Goal: Task Accomplishment & Management: Manage account settings

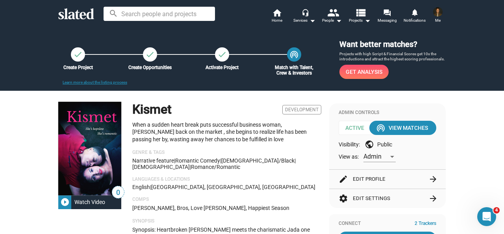
drag, startPoint x: 400, startPoint y: 137, endPoint x: 451, endPoint y: 146, distance: 51.9
click at [364, 180] on button "edit Edit Profile arrow_forward" at bounding box center [388, 178] width 98 height 19
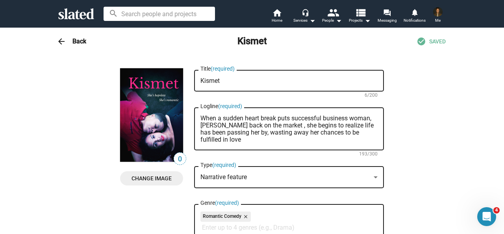
click at [72, 45] on div "arrow_back Back Kismet check_circle SAVED" at bounding box center [251, 41] width 403 height 16
click at [72, 42] on h3 "Back" at bounding box center [79, 41] width 14 height 8
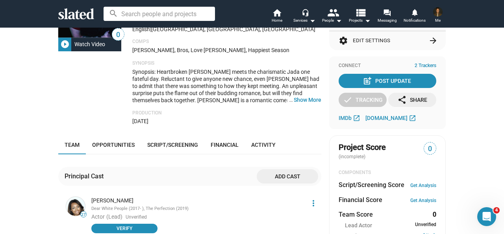
scroll to position [189, 0]
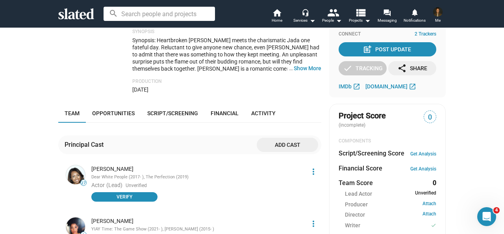
click at [310, 174] on mat-icon "more_vert" at bounding box center [313, 171] width 9 height 9
click at [286, 214] on button "Delete" at bounding box center [296, 215] width 45 height 13
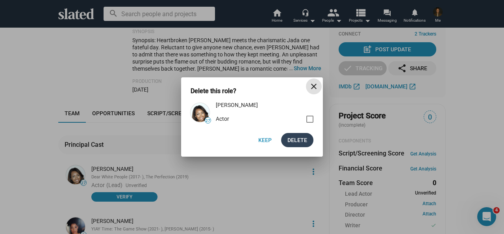
click at [305, 141] on span "Delete" at bounding box center [298, 140] width 20 height 14
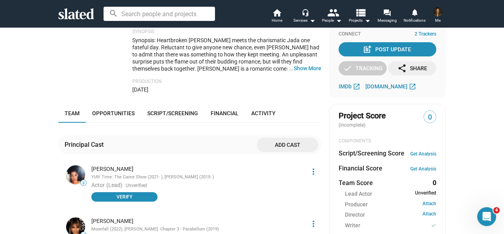
click at [290, 146] on span "Add cast" at bounding box center [287, 144] width 49 height 14
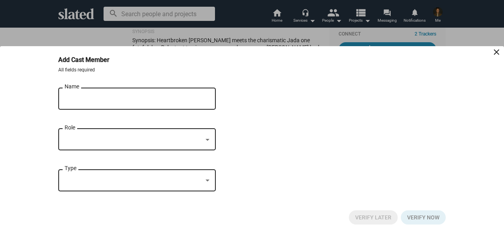
click at [156, 95] on input "Name" at bounding box center [132, 98] width 134 height 7
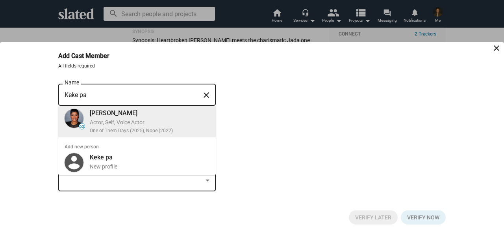
click at [153, 111] on div "[PERSON_NAME]" at bounding box center [150, 113] width 120 height 8
type input "[PERSON_NAME]"
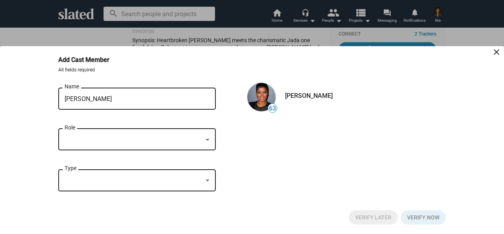
click at [140, 137] on div at bounding box center [134, 140] width 138 height 8
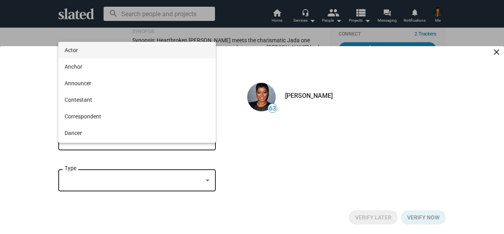
click at [109, 52] on span "Actor" at bounding box center [137, 50] width 145 height 17
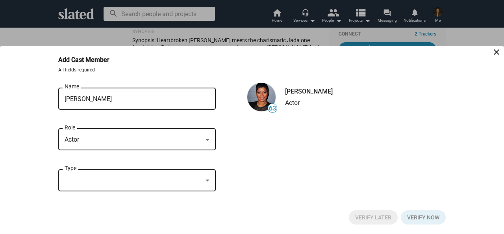
click at [97, 185] on div "Type" at bounding box center [137, 178] width 145 height 23
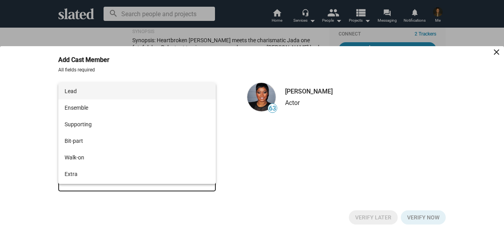
click at [82, 93] on span "Lead" at bounding box center [137, 91] width 145 height 17
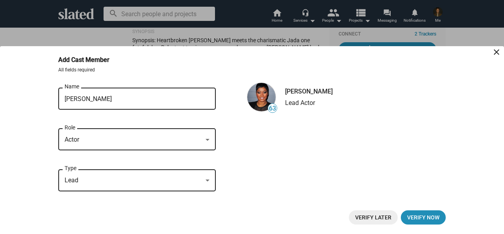
click at [382, 215] on span "Verify Later" at bounding box center [373, 217] width 36 height 14
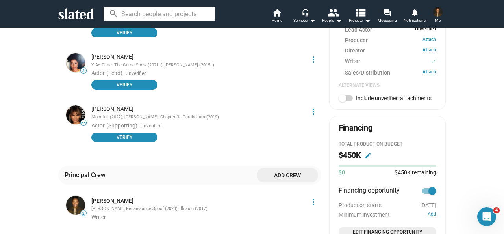
scroll to position [354, 0]
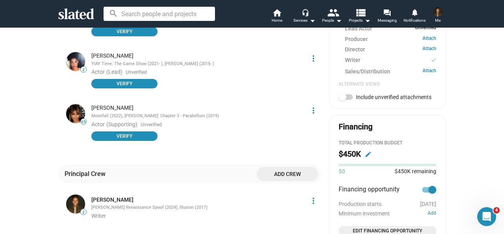
click at [310, 112] on mat-icon "more_vert" at bounding box center [313, 110] width 9 height 9
click at [290, 152] on button "Delete" at bounding box center [296, 153] width 45 height 13
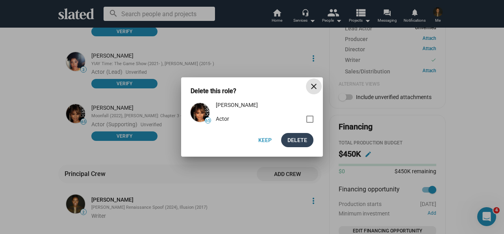
click at [295, 139] on span "Delete" at bounding box center [298, 140] width 20 height 14
drag, startPoint x: 502, startPoint y: 145, endPoint x: 501, endPoint y: 132, distance: 13.8
click at [501, 132] on div "Delete this role? close 65 [PERSON_NAME] Actor Keep Delete" at bounding box center [252, 117] width 504 height 234
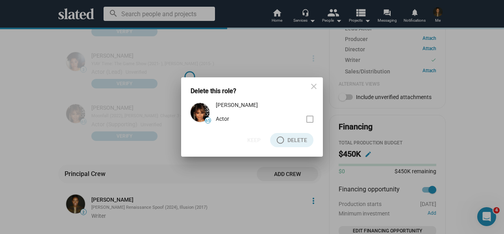
scroll to position [199, 0]
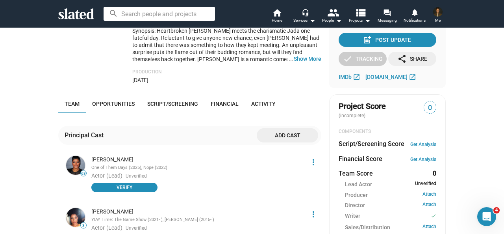
click at [275, 138] on span "Add cast" at bounding box center [287, 135] width 49 height 14
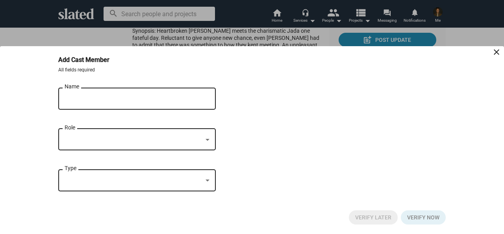
click at [176, 99] on input "Name" at bounding box center [132, 98] width 134 height 7
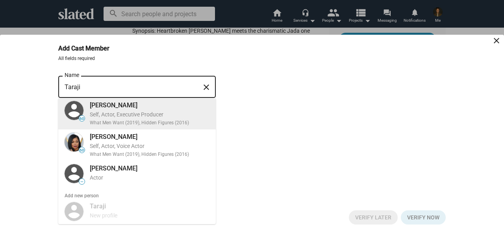
click at [168, 106] on div "[PERSON_NAME]" at bounding box center [150, 105] width 120 height 8
type input "[PERSON_NAME]"
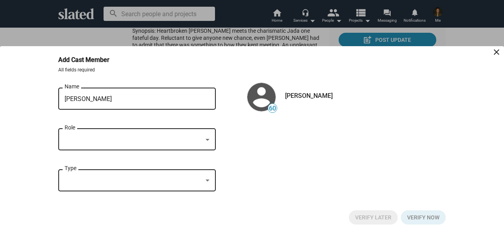
click at [166, 102] on div "[PERSON_NAME] Name" at bounding box center [132, 97] width 134 height 23
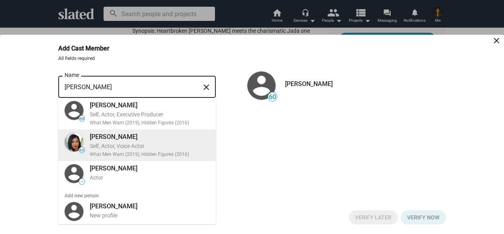
click at [135, 136] on div "[PERSON_NAME]" at bounding box center [150, 136] width 120 height 8
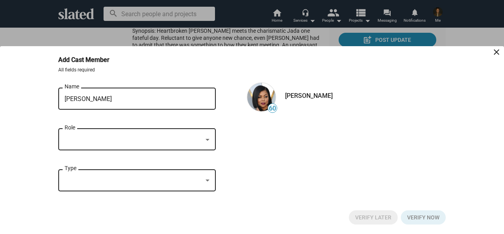
click at [135, 136] on div at bounding box center [134, 140] width 138 height 8
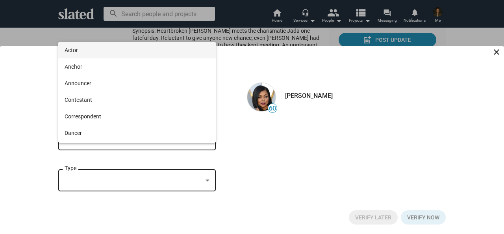
click at [110, 52] on span "Actor" at bounding box center [137, 50] width 145 height 17
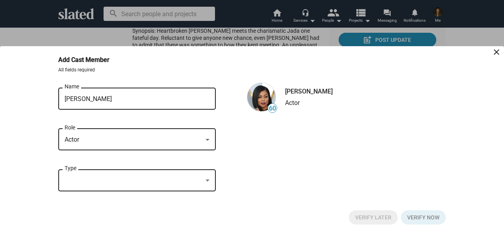
click at [100, 183] on div at bounding box center [134, 180] width 138 height 8
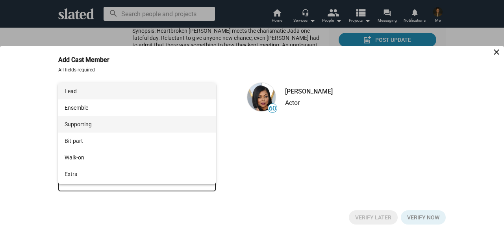
click at [94, 125] on span "Supporting" at bounding box center [137, 124] width 145 height 17
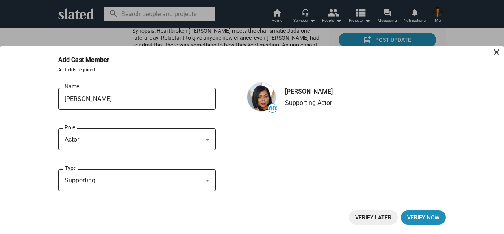
click at [372, 217] on span "Verify Later" at bounding box center [373, 217] width 36 height 14
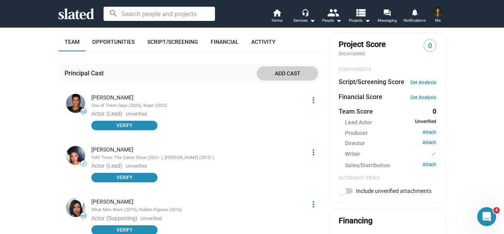
scroll to position [221, 0]
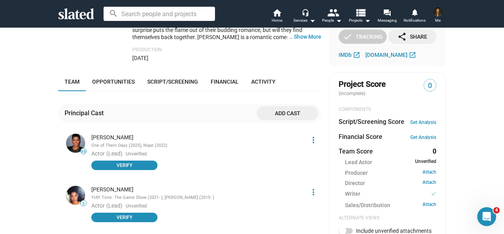
click at [289, 115] on span "Add cast" at bounding box center [287, 113] width 49 height 14
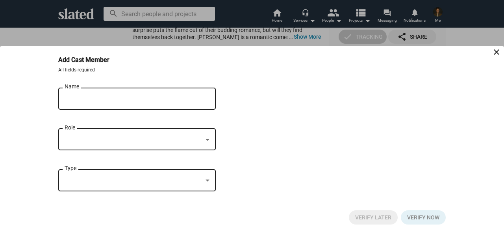
click at [187, 96] on input "Name" at bounding box center [132, 98] width 134 height 7
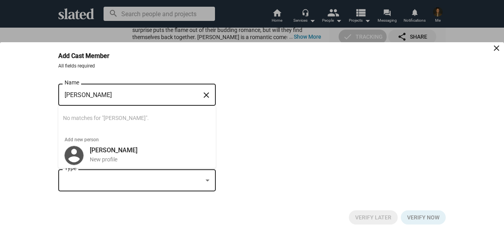
type input "[PERSON_NAME]"
click at [205, 93] on mat-icon "close" at bounding box center [206, 95] width 9 height 12
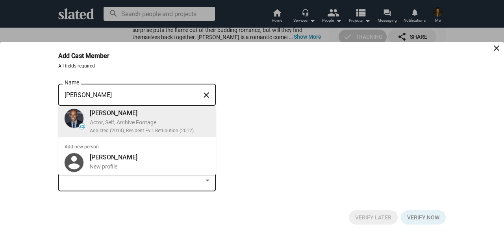
click at [177, 113] on div "[PERSON_NAME]" at bounding box center [150, 113] width 120 height 8
type input "[PERSON_NAME]"
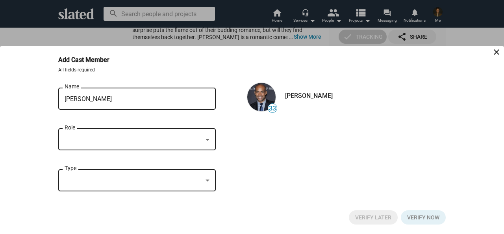
click at [169, 136] on div at bounding box center [134, 140] width 138 height 8
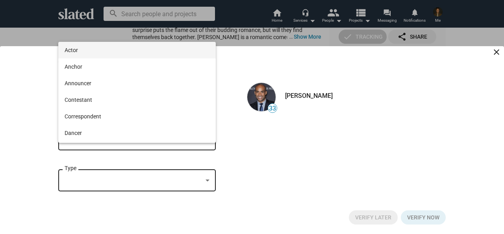
click at [126, 53] on span "Actor" at bounding box center [137, 50] width 145 height 17
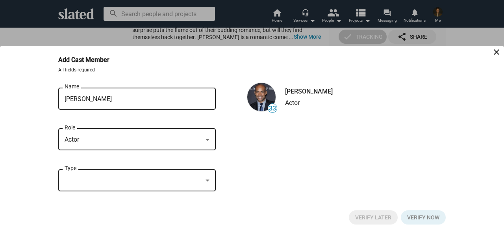
click at [101, 184] on div at bounding box center [134, 180] width 138 height 8
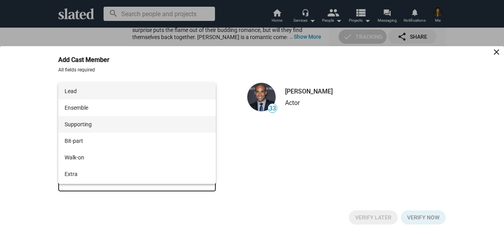
click at [76, 127] on span "Supporting" at bounding box center [137, 124] width 145 height 17
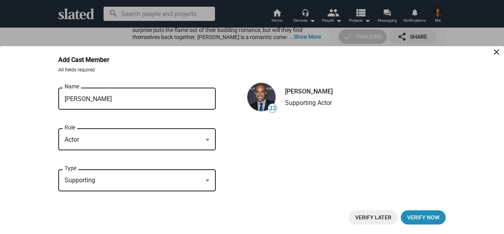
click at [363, 217] on span "Verify Later" at bounding box center [373, 217] width 36 height 14
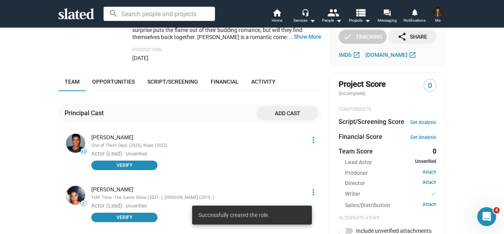
click at [266, 117] on span "Add cast" at bounding box center [287, 113] width 49 height 14
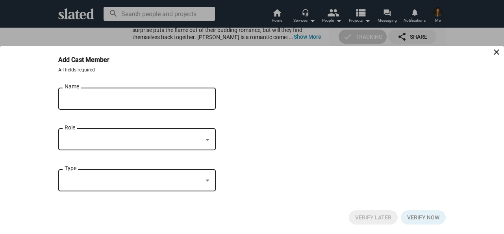
click at [197, 102] on div "Name" at bounding box center [132, 97] width 134 height 23
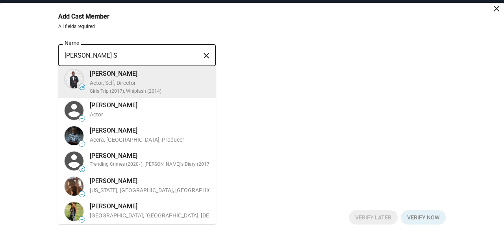
click at [170, 84] on div "Actor, Self, Director" at bounding box center [150, 82] width 120 height 7
type input "[PERSON_NAME]"
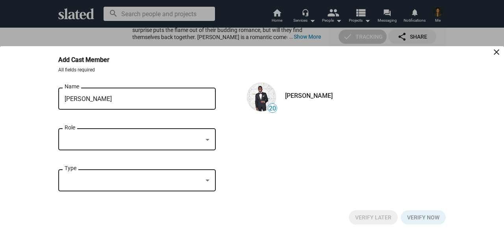
click at [152, 139] on div at bounding box center [134, 140] width 138 height 8
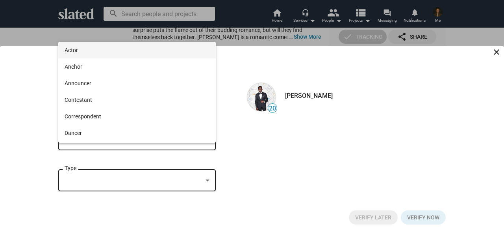
click at [115, 54] on span "Actor" at bounding box center [137, 50] width 145 height 17
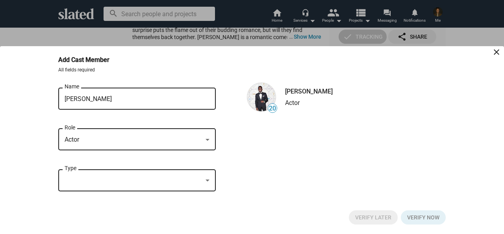
click at [99, 182] on div at bounding box center [134, 180] width 138 height 8
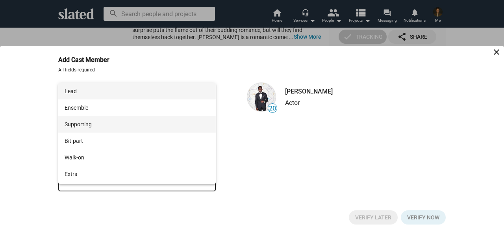
click at [86, 124] on span "Supporting" at bounding box center [137, 124] width 145 height 17
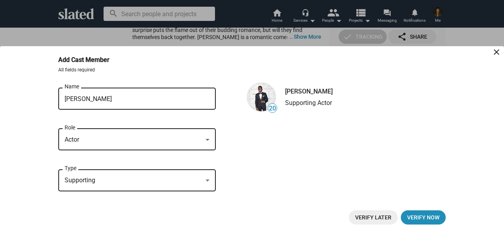
click at [359, 217] on span "Verify Later" at bounding box center [373, 217] width 36 height 14
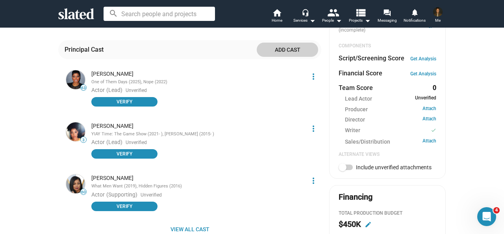
scroll to position [291, 0]
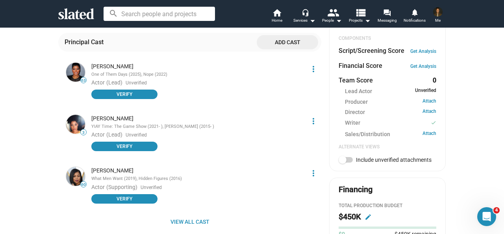
click at [276, 45] on span "Add cast" at bounding box center [287, 42] width 49 height 14
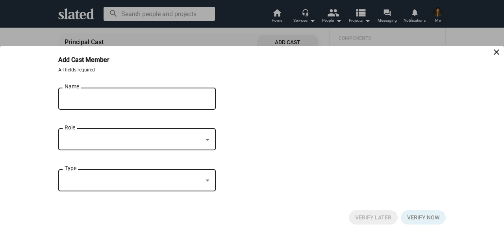
click at [158, 102] on div "Name" at bounding box center [132, 97] width 134 height 23
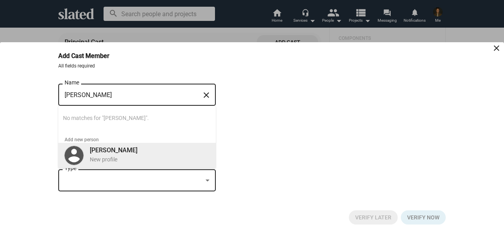
type input "[PERSON_NAME]"
click at [132, 150] on b "[PERSON_NAME]" at bounding box center [114, 149] width 48 height 7
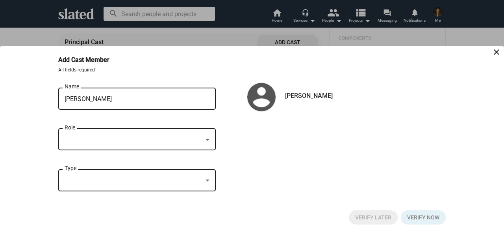
click at [127, 140] on div at bounding box center [134, 140] width 138 height 8
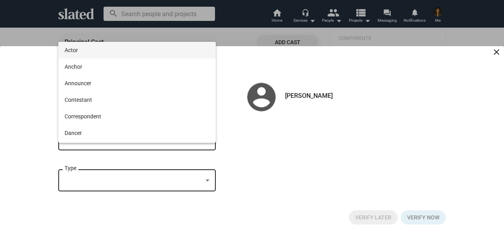
click at [238, 91] on div at bounding box center [252, 117] width 504 height 234
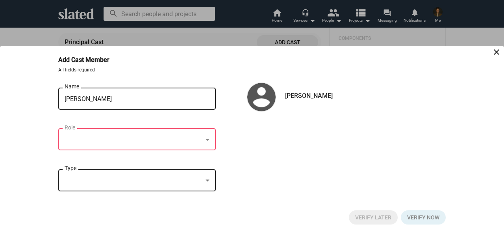
click at [494, 52] on mat-icon "close" at bounding box center [496, 51] width 9 height 9
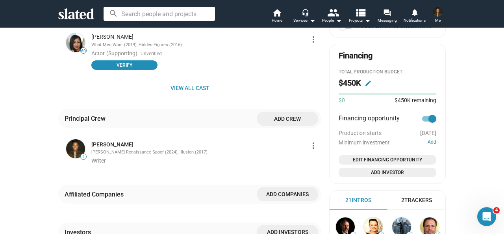
scroll to position [426, 0]
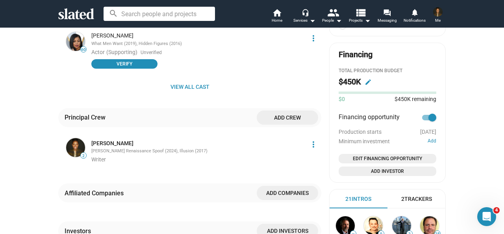
click at [286, 189] on span "Add companies" at bounding box center [287, 193] width 49 height 14
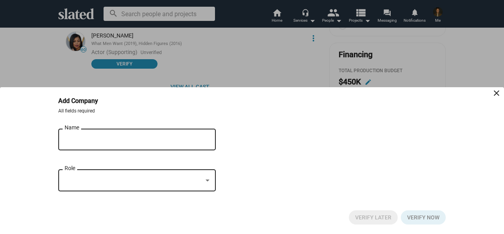
click at [194, 140] on input "Name" at bounding box center [132, 139] width 134 height 7
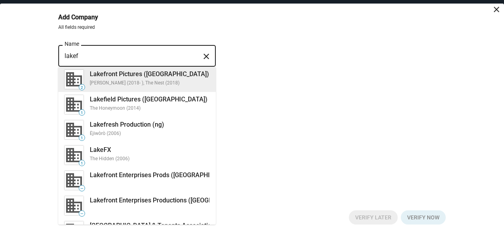
click at [182, 82] on div "[PERSON_NAME] (2018- ), The Nest (2018)" at bounding box center [150, 83] width 120 height 6
type input "Lakefront Pictures ([GEOGRAPHIC_DATA])"
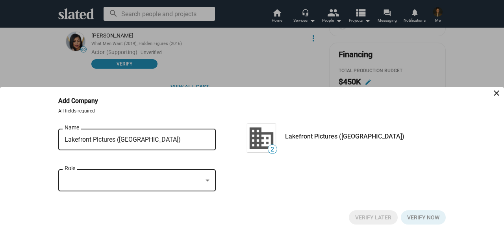
click at [198, 186] on div "Role" at bounding box center [137, 178] width 145 height 23
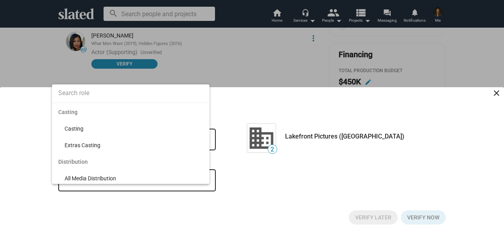
scroll to position [252, 0]
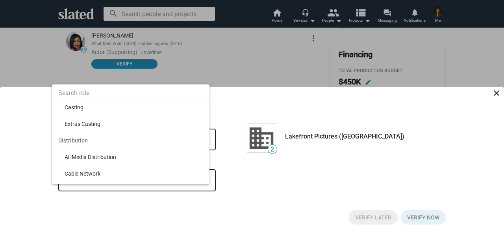
click at [236, 105] on div at bounding box center [252, 117] width 504 height 234
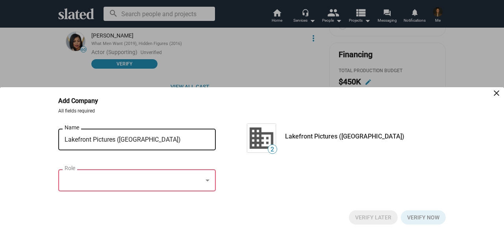
click at [496, 92] on mat-icon "close" at bounding box center [496, 92] width 9 height 9
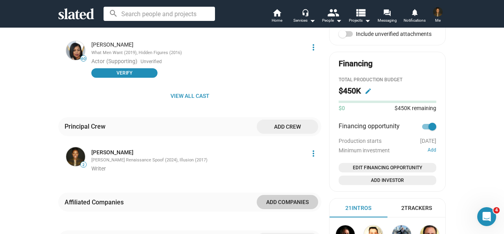
scroll to position [416, 0]
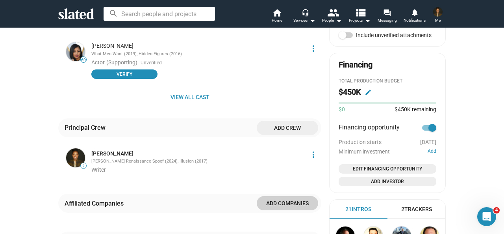
click at [383, 167] on span "Edit Financing Opportunity" at bounding box center [387, 169] width 91 height 8
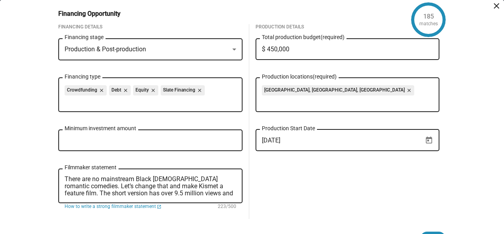
click at [293, 49] on input "$ 450,000" at bounding box center [348, 49] width 172 height 7
click at [270, 48] on input "$ 450,000" at bounding box center [348, 49] width 172 height 7
type input "$ 0"
type input "$ 5,000,000"
click at [308, 195] on div "Production Details $ 5,000,000 Total production budget (required) [GEOGRAPHIC_D…" at bounding box center [347, 121] width 197 height 194
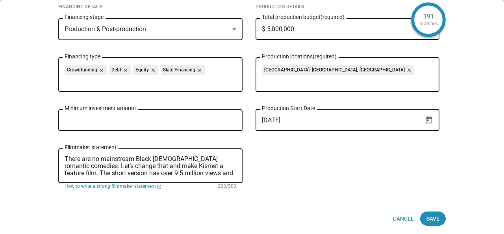
scroll to position [22, 0]
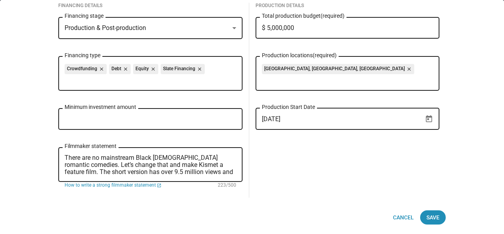
click at [214, 171] on textarea "There are no mainstream Black [DEMOGRAPHIC_DATA] romantic comedies. Let’s chang…" at bounding box center [151, 164] width 172 height 21
click at [427, 214] on span "Save" at bounding box center [433, 217] width 13 height 14
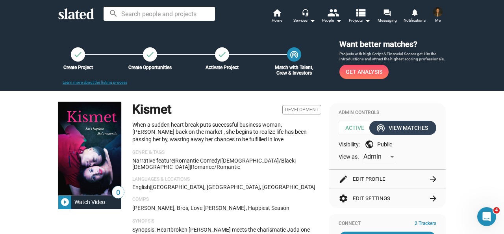
click at [384, 124] on div "wifi_tethering View Matches" at bounding box center [403, 128] width 50 height 14
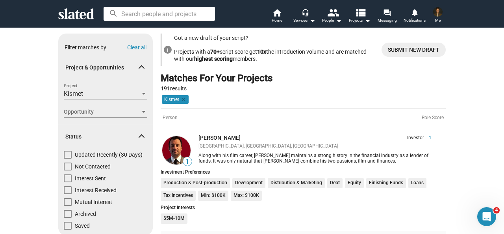
scroll to position [8, 0]
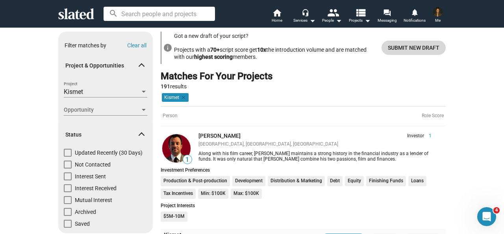
click at [422, 46] on span "Submit new draft" at bounding box center [414, 48] width 52 height 14
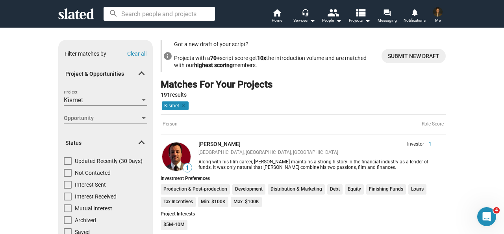
click at [65, 172] on span at bounding box center [68, 173] width 8 height 8
click at [67, 176] on input "Not Contacted" at bounding box center [67, 176] width 0 height 0
checkbox input "true"
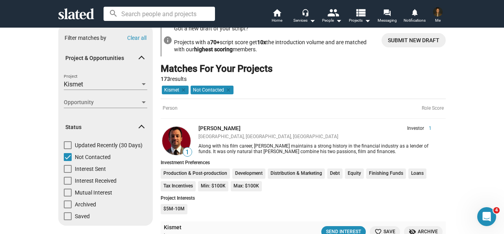
scroll to position [26, 0]
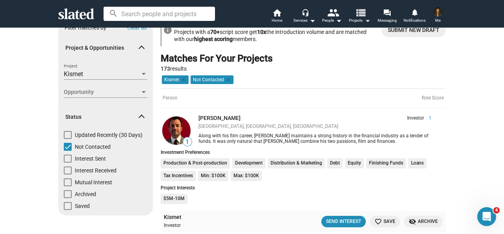
click at [361, 17] on mat-icon "view_list" at bounding box center [360, 12] width 11 height 11
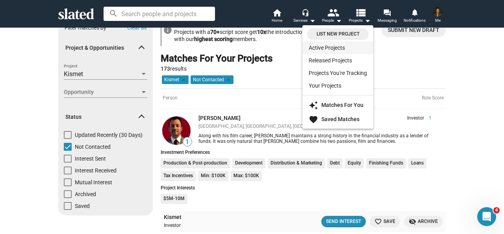
click at [345, 45] on link "Active Projects" at bounding box center [338, 47] width 71 height 13
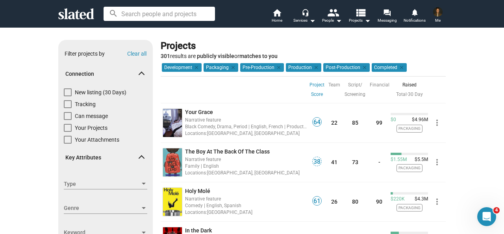
click at [435, 16] on span "Me" at bounding box center [438, 20] width 6 height 9
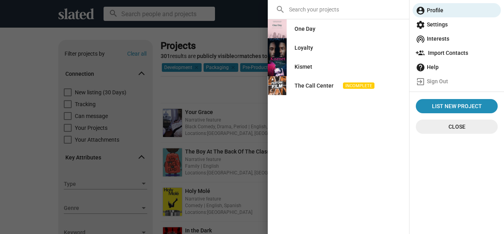
click at [314, 65] on link "Kismet" at bounding box center [303, 66] width 30 height 14
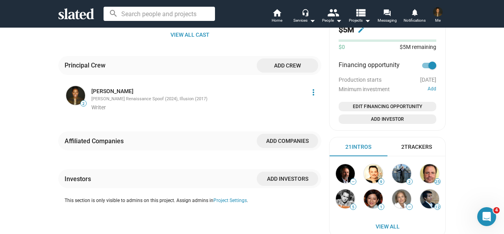
scroll to position [477, 0]
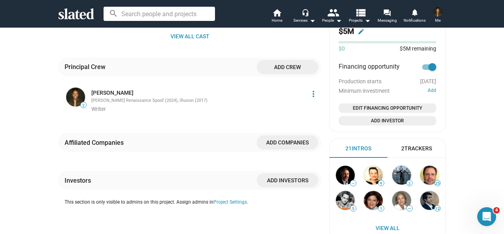
click at [414, 149] on div "2 Trackers" at bounding box center [416, 148] width 31 height 7
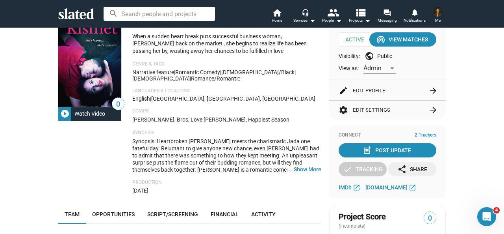
scroll to position [87, 0]
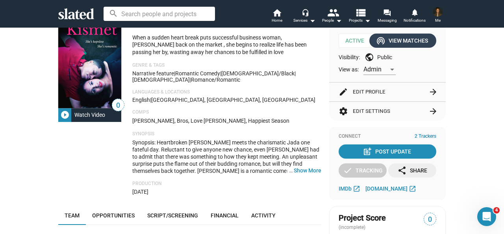
click at [388, 44] on div "wifi_tethering View Matches" at bounding box center [403, 40] width 50 height 14
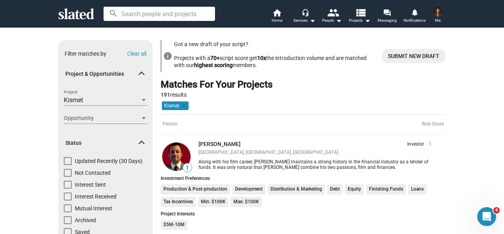
click at [67, 207] on span at bounding box center [68, 208] width 8 height 8
click at [67, 212] on input "Mutual Interest" at bounding box center [67, 212] width 0 height 0
checkbox input "true"
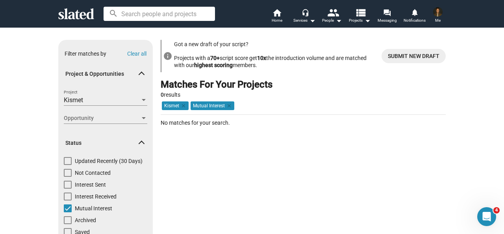
click at [66, 207] on span at bounding box center [68, 208] width 8 height 8
click at [67, 212] on input "Mutual Interest" at bounding box center [67, 212] width 0 height 0
checkbox input "false"
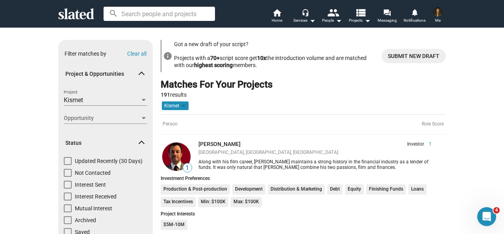
click at [65, 195] on span at bounding box center [68, 196] width 8 height 8
click at [67, 200] on input "Interest Received" at bounding box center [67, 200] width 0 height 0
checkbox input "true"
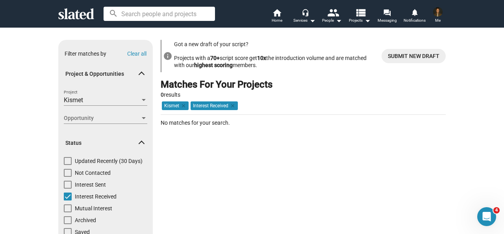
click at [65, 195] on span at bounding box center [68, 196] width 8 height 8
click at [67, 200] on input "Interest Received" at bounding box center [67, 200] width 0 height 0
checkbox input "false"
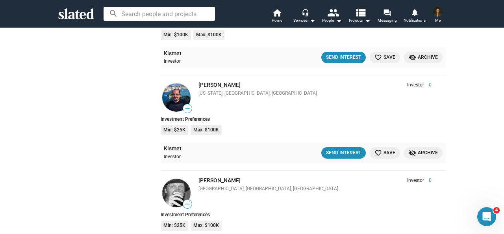
scroll to position [1176, 0]
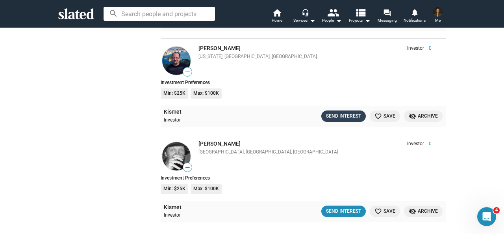
click at [346, 114] on div "Send Interest" at bounding box center [343, 116] width 35 height 8
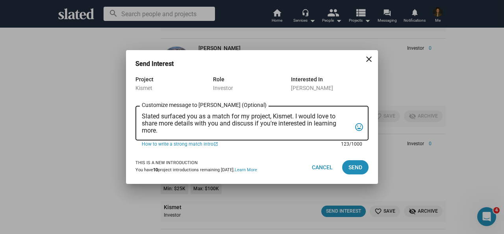
drag, startPoint x: 159, startPoint y: 131, endPoint x: 143, endPoint y: 118, distance: 21.0
click at [143, 118] on textarea "Slated surfaced you as a match for my project, Kismet. I would love to share mo…" at bounding box center [247, 123] width 210 height 21
click at [369, 59] on mat-icon "close" at bounding box center [368, 58] width 9 height 9
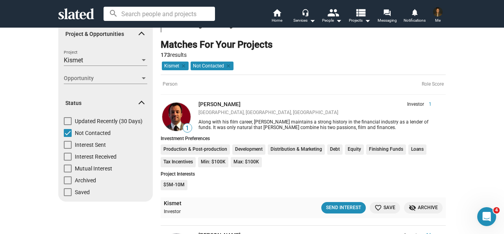
scroll to position [0, 0]
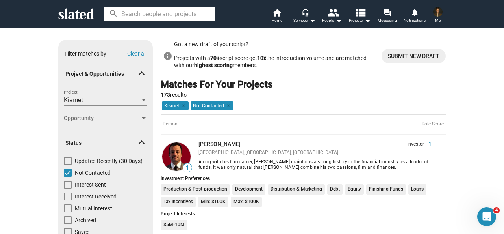
click at [140, 116] on div at bounding box center [143, 118] width 7 height 6
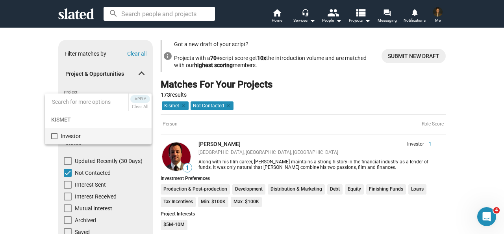
click at [3, 141] on div at bounding box center [252, 117] width 504 height 234
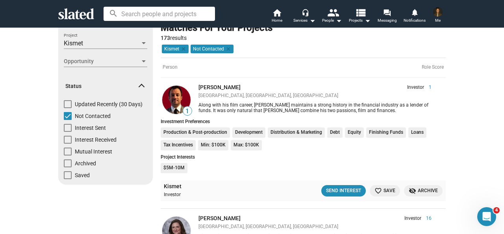
scroll to position [62, 0]
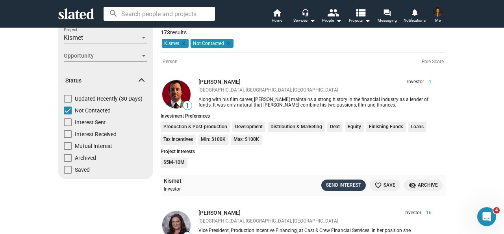
click at [348, 184] on div "Send Interest" at bounding box center [343, 185] width 35 height 8
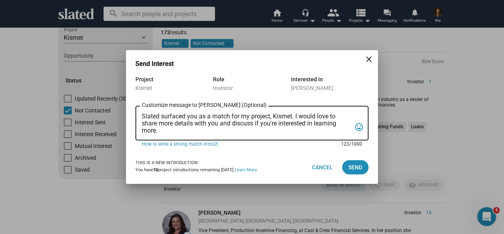
drag, startPoint x: 167, startPoint y: 128, endPoint x: 142, endPoint y: 116, distance: 27.3
click at [142, 116] on textarea "Slated surfaced you as a match for my project, Kismet. I would love to share mo…" at bounding box center [247, 123] width 210 height 21
paste textarea "Hello, Slated surfaced you as a match for my project, Kismet. [PERSON_NAME] has…"
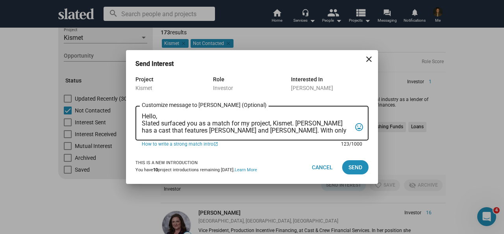
scroll to position [4, 0]
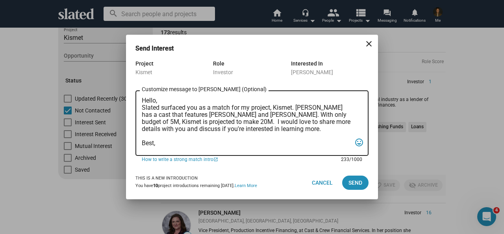
click at [156, 99] on textarea "Hello, Slated surfaced you as a match for my project, Kismet. [PERSON_NAME] has…" at bounding box center [247, 123] width 210 height 52
click at [176, 98] on textarea "Hello [PERSON_NAME], Slated surfaced you as a match for my project, Kismet. [PE…" at bounding box center [247, 123] width 210 height 52
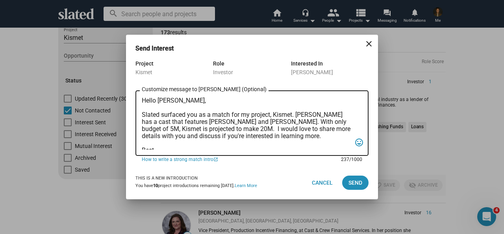
scroll to position [11, 0]
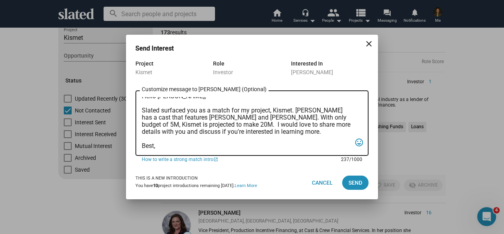
click at [195, 140] on textarea "Hello [PERSON_NAME], Slated surfaced you as a match for my project, Kismet. [PE…" at bounding box center [247, 123] width 210 height 52
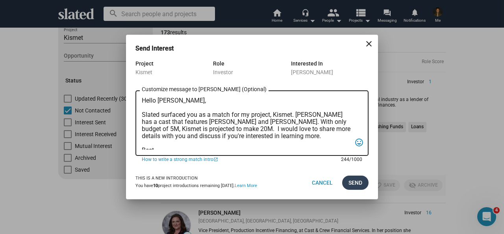
type textarea "Hello [PERSON_NAME], Slated surfaced you as a match for my project, Kismet. [PE…"
click at [358, 181] on span "Send" at bounding box center [356, 182] width 14 height 14
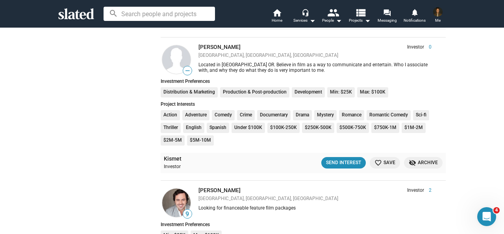
scroll to position [231, 0]
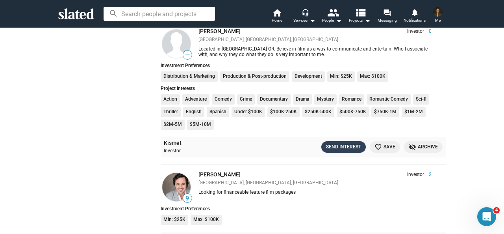
click at [349, 147] on div "Send Interest" at bounding box center [343, 147] width 35 height 8
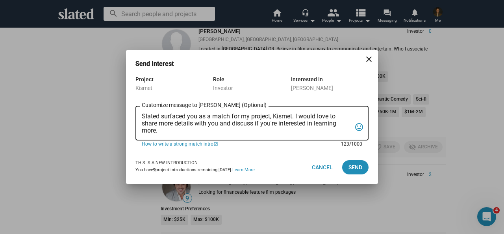
scroll to position [0, 0]
drag, startPoint x: 160, startPoint y: 132, endPoint x: 141, endPoint y: 117, distance: 24.0
click at [141, 117] on div "Slated surfaced you as a match for my project, Kismet. I would love to share mo…" at bounding box center [252, 122] width 233 height 36
paste textarea "Hello, Slated surfaced you as a match for my project, Kismet. Kismet has a cast…"
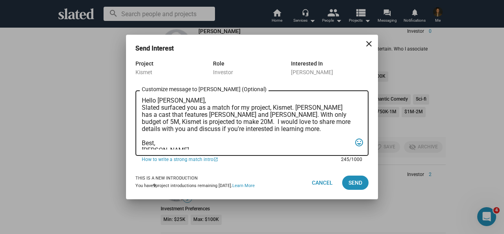
click at [180, 102] on textarea "Hello Scott, Slated surfaced you as a match for my project, Kismet. Kismet has …" at bounding box center [247, 123] width 210 height 52
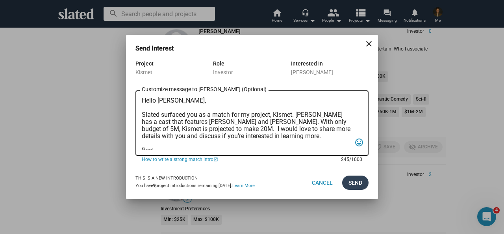
type textarea "Hello Scott, Slated surfaced you as a match for my project, Kismet. Kismet has …"
click at [357, 185] on span "Send" at bounding box center [356, 182] width 14 height 14
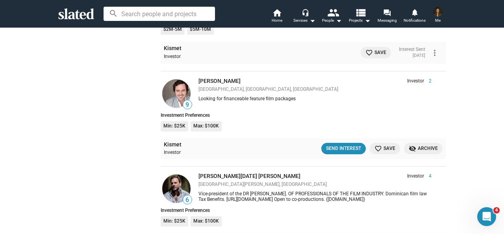
scroll to position [341, 0]
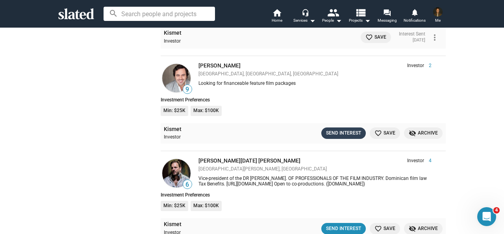
click at [351, 132] on div "Send Interest" at bounding box center [343, 133] width 35 height 8
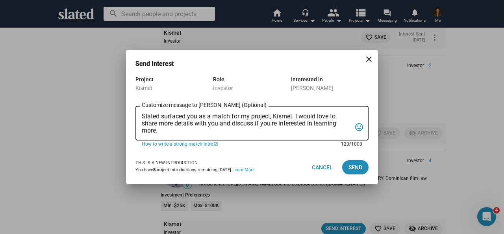
drag, startPoint x: 162, startPoint y: 133, endPoint x: 141, endPoint y: 117, distance: 25.3
click at [141, 117] on div "Slated surfaced you as a match for my project, Kismet. I would love to share mo…" at bounding box center [252, 122] width 233 height 36
paste textarea "Hello, Slated surfaced you as a match for my project, Kismet. Kismet has a cast…"
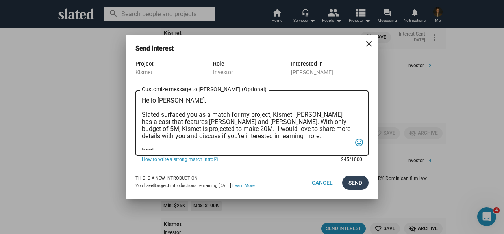
type textarea "Hello David, Slated surfaced you as a match for my project, Kismet. Kismet has …"
click at [351, 182] on span "Send" at bounding box center [356, 182] width 14 height 14
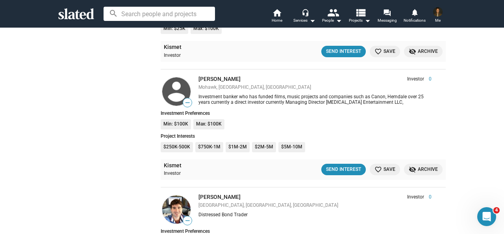
scroll to position [630, 0]
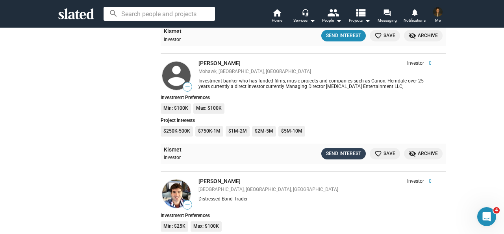
click at [350, 155] on div "Send Interest" at bounding box center [343, 153] width 35 height 8
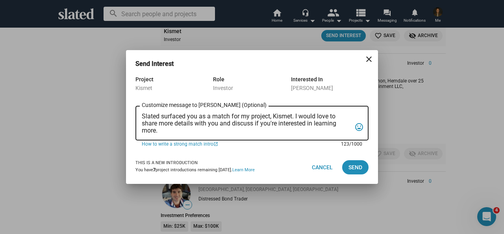
scroll to position [0, 0]
drag, startPoint x: 159, startPoint y: 133, endPoint x: 139, endPoint y: 115, distance: 26.8
click at [139, 115] on div "Slated surfaced you as a match for my project, Kismet. I would love to share mo…" at bounding box center [252, 122] width 233 height 36
paste textarea "Hello, Slated surfaced you as a match for my project, Kismet. Kismet has a cast…"
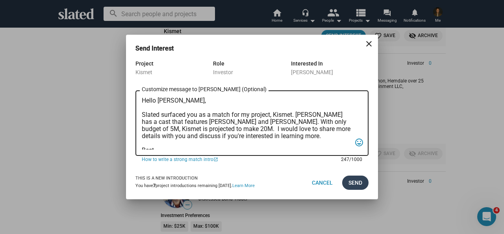
type textarea "Hello Richard, Slated surfaced you as a match for my project, Kismet. Kismet ha…"
click at [356, 183] on span "Send" at bounding box center [356, 182] width 14 height 14
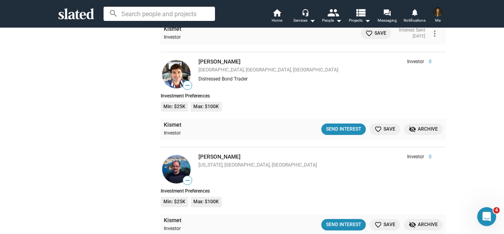
scroll to position [767, 0]
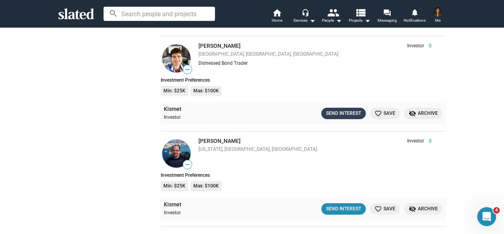
click at [336, 114] on div "Send Interest" at bounding box center [343, 113] width 35 height 8
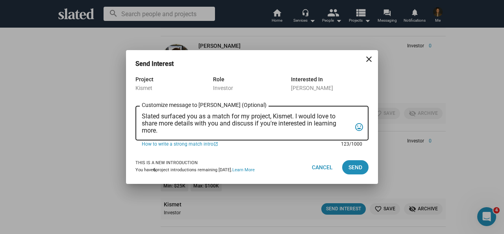
scroll to position [0, 0]
drag, startPoint x: 160, startPoint y: 132, endPoint x: 142, endPoint y: 117, distance: 23.2
click at [142, 117] on textarea "Slated surfaced you as a match for my project, Kismet. I would love to share mo…" at bounding box center [247, 123] width 210 height 21
paste textarea "Hello, Slated surfaced you as a match for my project, Kismet. Kismet has a cast…"
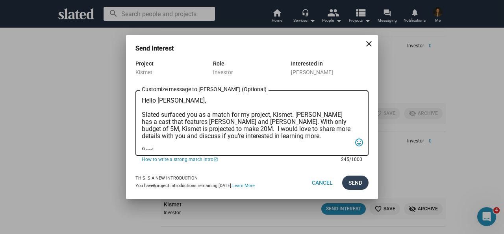
type textarea "Hello David, Slated surfaced you as a match for my project, Kismet. Kismet has …"
click at [352, 181] on span "Send" at bounding box center [356, 182] width 14 height 14
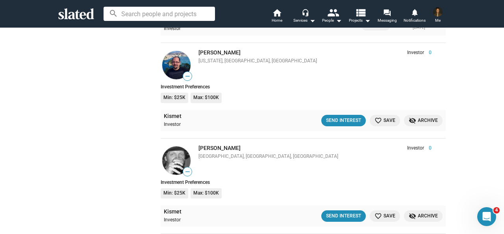
scroll to position [872, 0]
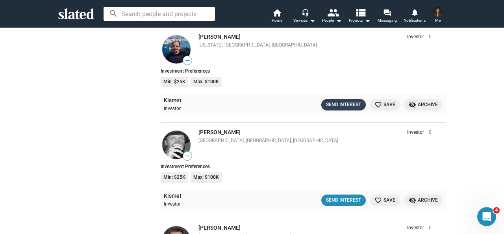
click at [336, 107] on div "Send Interest" at bounding box center [343, 104] width 35 height 8
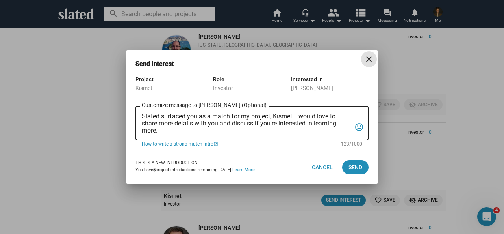
scroll to position [0, 0]
drag, startPoint x: 157, startPoint y: 132, endPoint x: 137, endPoint y: 118, distance: 24.5
click at [137, 118] on div "Slated surfaced you as a match for my project, Kismet. I would love to share mo…" at bounding box center [252, 122] width 233 height 36
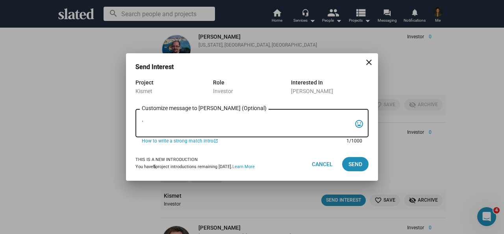
paste textarea "Hello, Slated surfaced you as a match for my project, Kismet. Kismet has a cast…"
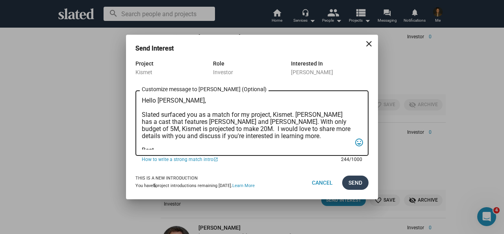
type textarea "Hello Eric, Slated surfaced you as a match for my project, Kismet. Kismet has a…"
click at [349, 183] on span "Send" at bounding box center [356, 182] width 14 height 14
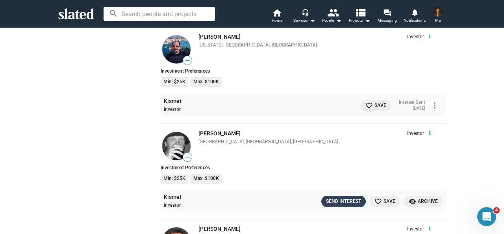
click at [331, 197] on div "Send Interest" at bounding box center [343, 201] width 35 height 8
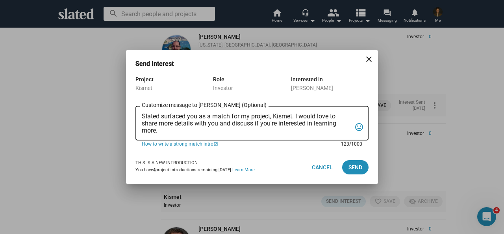
drag, startPoint x: 160, startPoint y: 131, endPoint x: 141, endPoint y: 118, distance: 22.9
click at [141, 118] on div "Slated surfaced you as a match for my project, Kismet. I would love to share mo…" at bounding box center [252, 122] width 233 height 36
paste textarea "Hello, Slated surfaced you as a match for my project, Kismet. Kismet has a cast…"
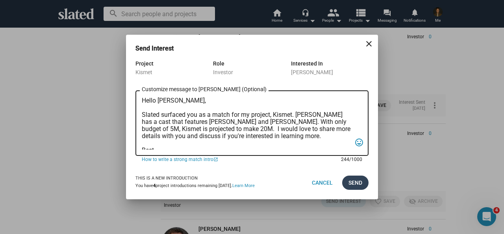
type textarea "Hello Fred, Slated surfaced you as a match for my project, Kismet. Kismet has a…"
click at [353, 185] on span "Send" at bounding box center [356, 182] width 14 height 14
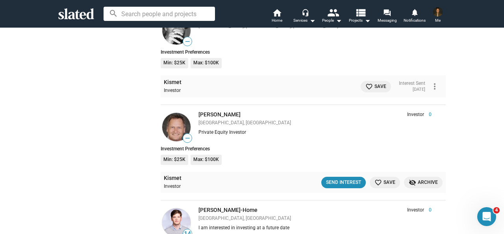
scroll to position [1003, 0]
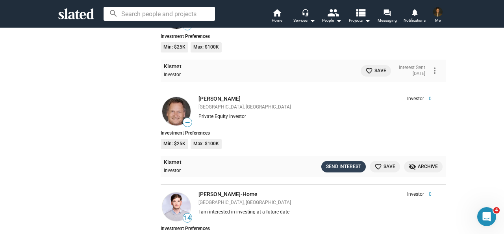
click at [347, 164] on div "Send Interest" at bounding box center [343, 166] width 35 height 8
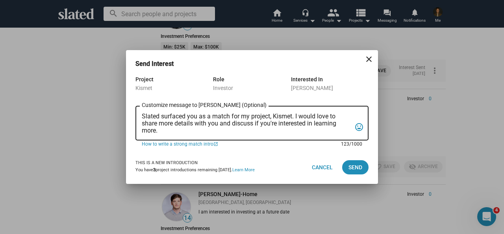
drag, startPoint x: 165, startPoint y: 132, endPoint x: 142, endPoint y: 116, distance: 27.8
click at [142, 116] on textarea "Slated surfaced you as a match for my project, Kismet. I would love to share mo…" at bounding box center [247, 123] width 210 height 21
paste textarea "Hello, Slated surfaced you as a match for my project, Kismet. Kismet has a cast…"
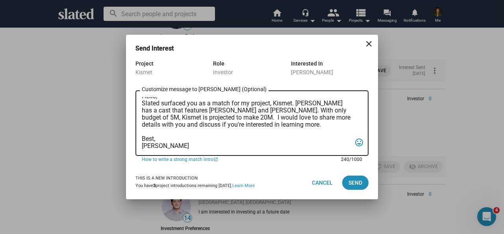
scroll to position [0, 0]
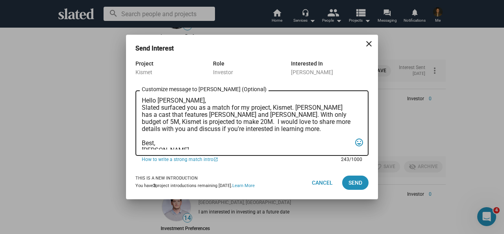
click at [173, 103] on textarea "Hello Jim, Slated surfaced you as a match for my project, Kismet. Kismet has a …" at bounding box center [247, 123] width 210 height 52
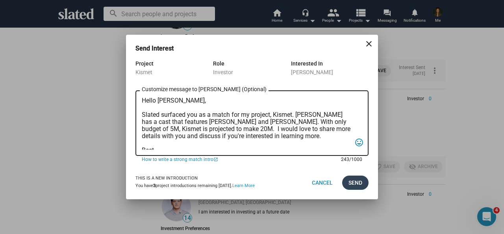
type textarea "Hello Jim, Slated surfaced you as a match for my project, Kismet. Kismet has a …"
click at [355, 184] on span "Send" at bounding box center [356, 182] width 14 height 14
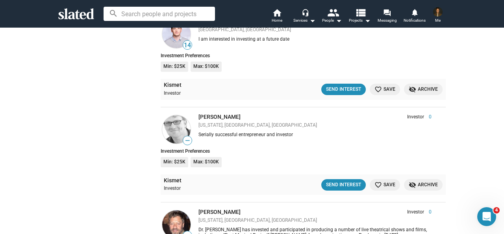
scroll to position [1198, 0]
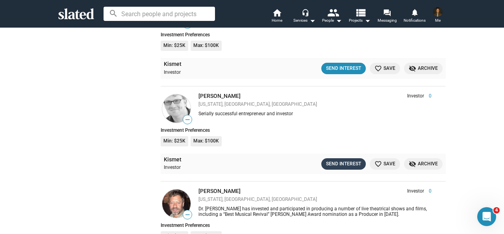
click at [342, 160] on div "Send Interest" at bounding box center [343, 164] width 35 height 8
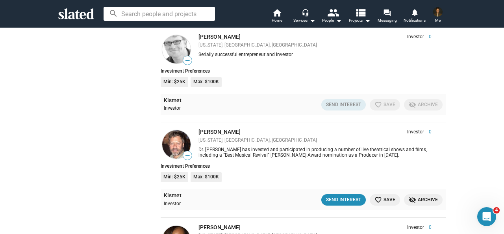
scroll to position [1251, 0]
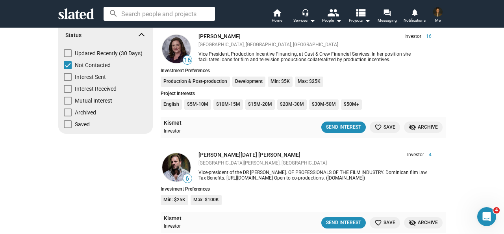
scroll to position [126, 0]
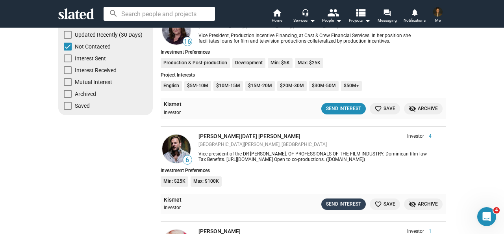
click at [329, 204] on div "Send Interest" at bounding box center [343, 204] width 35 height 8
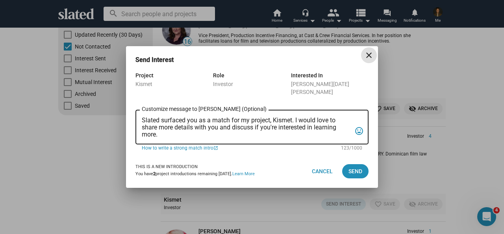
click at [369, 60] on mat-icon "close" at bounding box center [368, 54] width 9 height 9
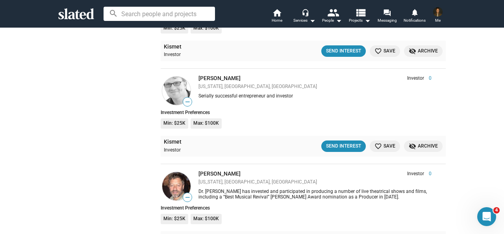
scroll to position [691, 0]
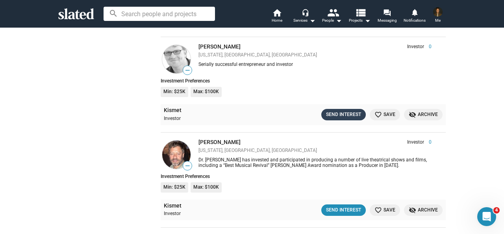
click at [347, 115] on div "Send Interest" at bounding box center [343, 114] width 35 height 8
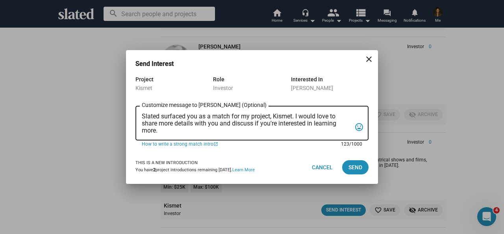
drag, startPoint x: 162, startPoint y: 130, endPoint x: 139, endPoint y: 116, distance: 26.2
click at [139, 116] on div "Slated surfaced you as a match for my project, Kismet. I would love to share mo…" at bounding box center [252, 122] width 233 height 36
paste textarea "Hello, Slated surfaced you as a match for my project, Kismet. Kismet has a cast…"
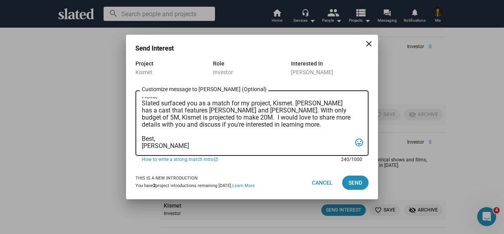
scroll to position [0, 0]
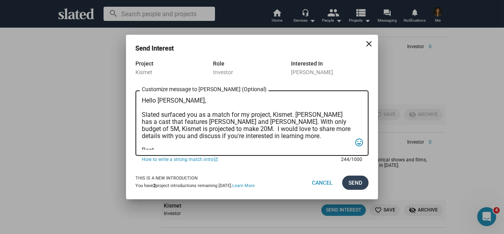
type textarea "Hello John, Slated surfaced you as a match for my project, Kismet. Kismet has a…"
click at [353, 185] on span "Send" at bounding box center [356, 182] width 14 height 14
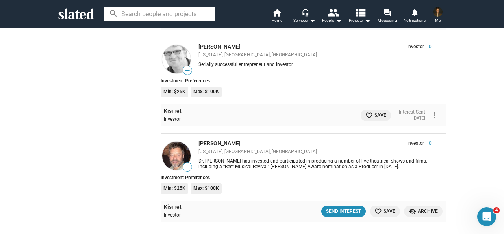
click at [455, 177] on div "Show filters Filter matches by Clear all Project & Opportunities Kismet Project…" at bounding box center [252, 220] width 504 height 1768
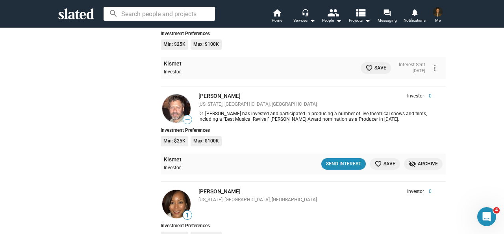
scroll to position [770, 0]
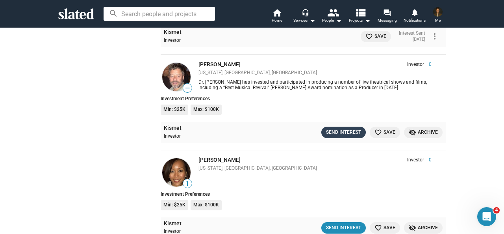
click at [349, 130] on div "Send Interest" at bounding box center [343, 132] width 35 height 8
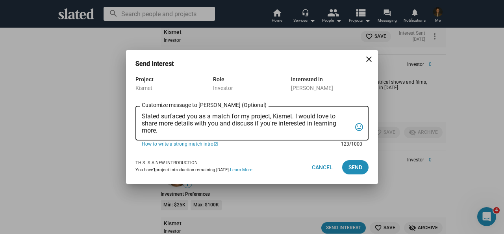
drag, startPoint x: 164, startPoint y: 133, endPoint x: 141, endPoint y: 114, distance: 30.2
click at [141, 114] on div "Slated surfaced you as a match for my project, Kismet. I would love to share mo…" at bounding box center [252, 122] width 233 height 36
paste textarea "Hello, Slated surfaced you as a match for my project, Kismet. Kismet has a cast…"
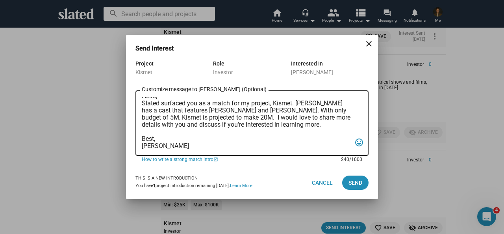
scroll to position [0, 0]
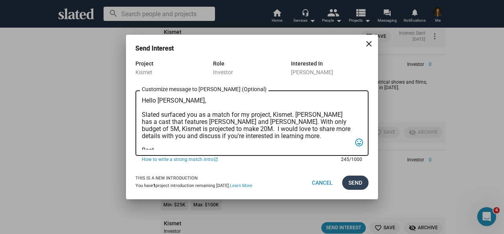
type textarea "Hello David, Slated surfaced you as a match for my project, Kismet. Kismet has …"
click at [353, 186] on span "Send" at bounding box center [356, 182] width 14 height 14
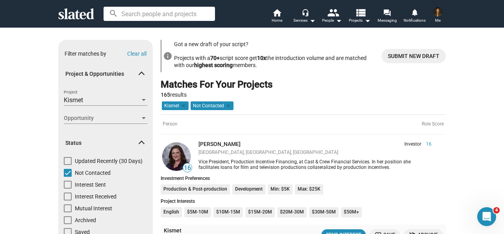
click at [439, 13] on img at bounding box center [437, 11] width 9 height 9
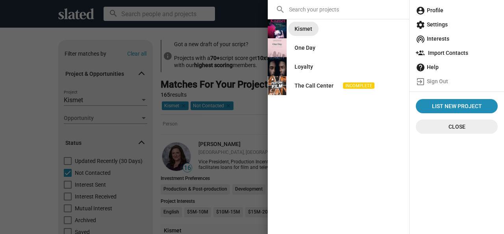
click at [301, 30] on div "Kismet" at bounding box center [304, 29] width 18 height 14
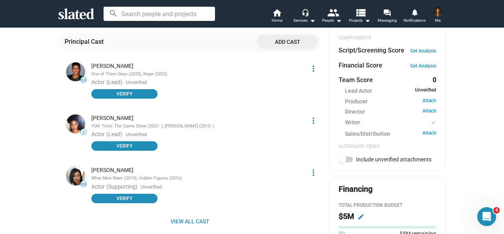
scroll to position [293, 0]
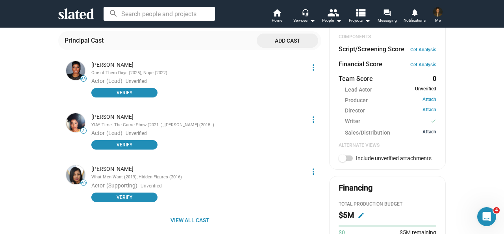
click at [431, 131] on link "Attach" at bounding box center [430, 132] width 14 height 7
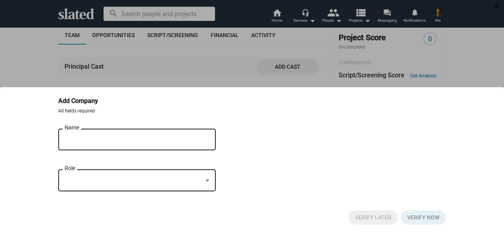
scroll to position [266, 0]
click at [195, 133] on div "Name" at bounding box center [132, 138] width 134 height 23
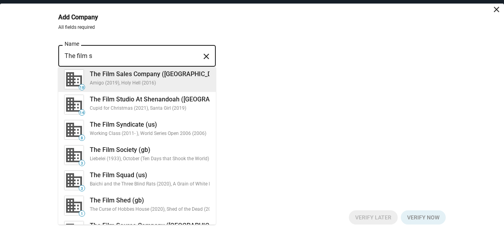
click at [158, 80] on div "Amigo (2019), Holy Hell (2016)" at bounding box center [158, 83] width 137 height 6
type input "The Film Sales Company (us)"
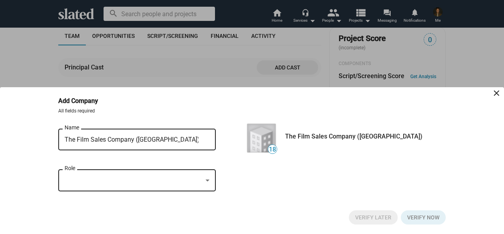
click at [120, 182] on div at bounding box center [134, 180] width 138 height 8
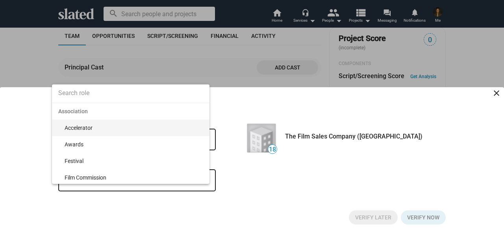
click at [163, 96] on input at bounding box center [131, 93] width 158 height 20
type input "sa"
click at [150, 128] on span "Sales" at bounding box center [134, 127] width 139 height 17
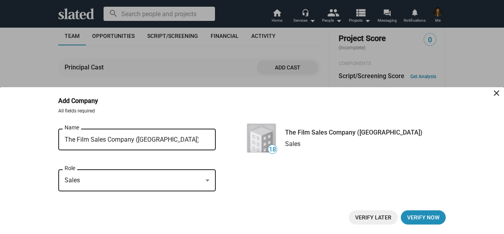
click at [368, 215] on span "Verify Later" at bounding box center [373, 217] width 36 height 14
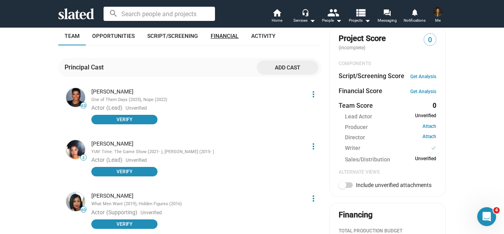
click at [228, 39] on span "Financial" at bounding box center [225, 36] width 28 height 6
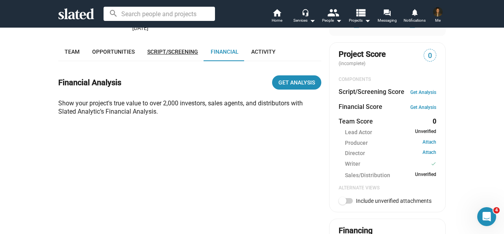
click at [170, 54] on span "Script/Screening" at bounding box center [172, 51] width 51 height 6
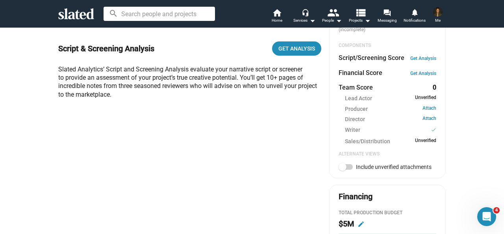
scroll to position [271, 0]
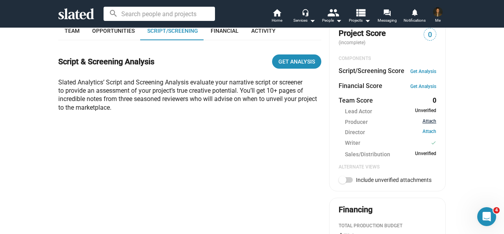
click at [423, 124] on link "Attach" at bounding box center [430, 121] width 14 height 7
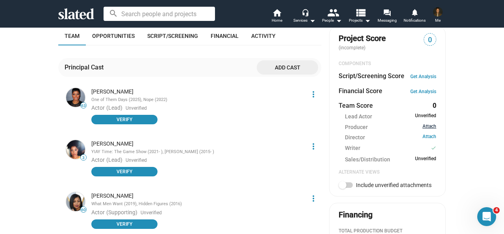
scroll to position [251, 0]
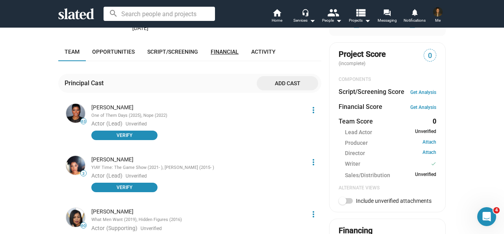
click at [231, 51] on span "Financial" at bounding box center [225, 51] width 28 height 6
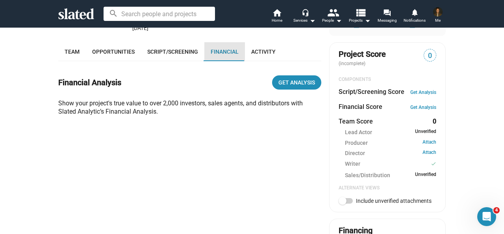
scroll to position [266, 0]
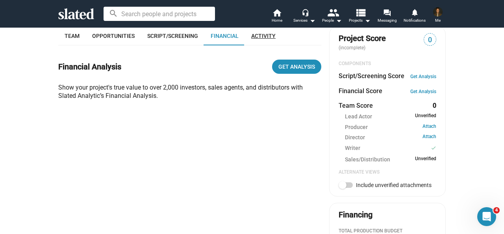
click at [256, 38] on span "Activity" at bounding box center [263, 36] width 24 height 6
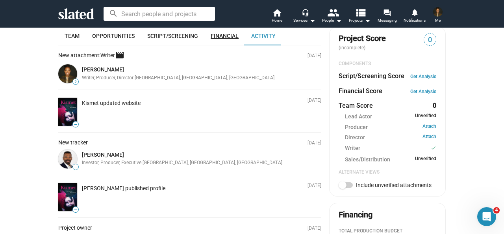
click at [228, 39] on span "Financial" at bounding box center [225, 36] width 28 height 6
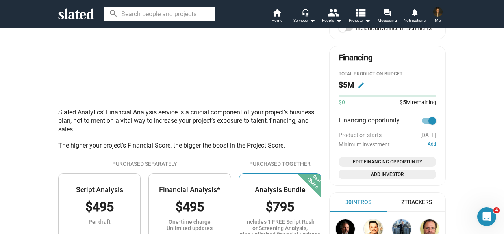
scroll to position [425, 0]
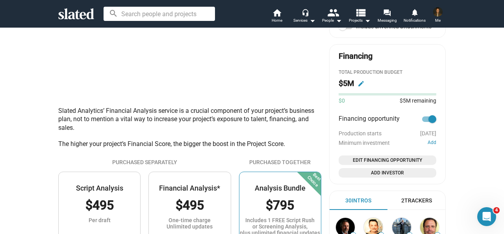
click at [381, 160] on span "Edit Financing Opportunity" at bounding box center [387, 160] width 91 height 8
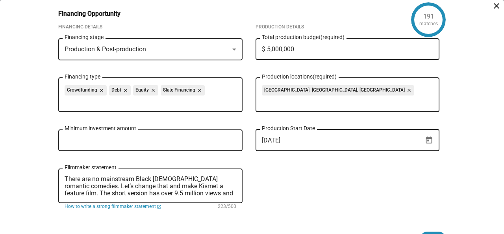
click at [217, 48] on div "Production & Post-production" at bounding box center [147, 49] width 165 height 8
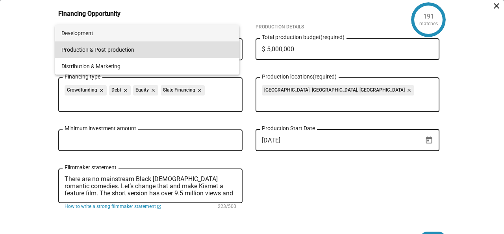
click at [110, 35] on span "Development" at bounding box center [147, 33] width 172 height 17
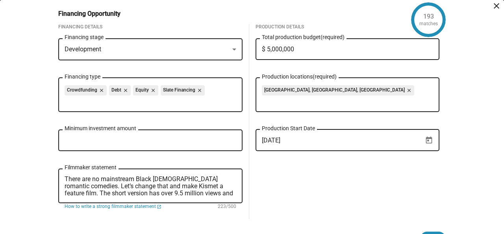
click at [116, 50] on div "Development" at bounding box center [147, 49] width 165 height 8
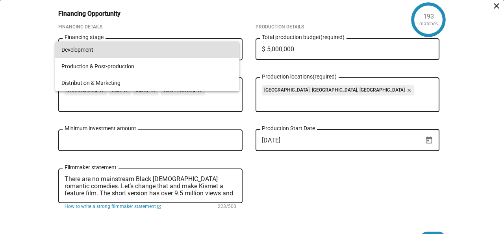
click at [116, 50] on span "Development" at bounding box center [147, 49] width 172 height 17
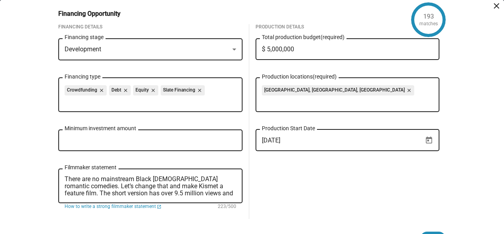
click at [41, 137] on div "193 matches Financing Opportunity close Financing Details Development Financing…" at bounding box center [252, 117] width 504 height 234
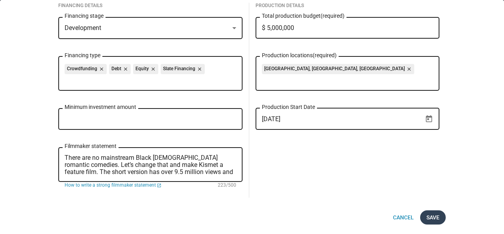
click at [433, 215] on span "Save" at bounding box center [433, 217] width 13 height 14
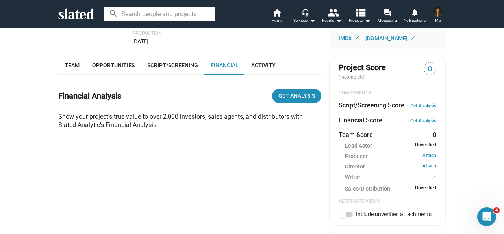
scroll to position [227, 0]
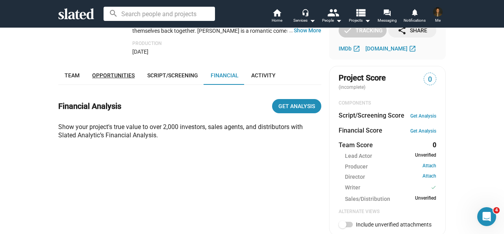
click at [119, 76] on span "Opportunities" at bounding box center [113, 75] width 43 height 6
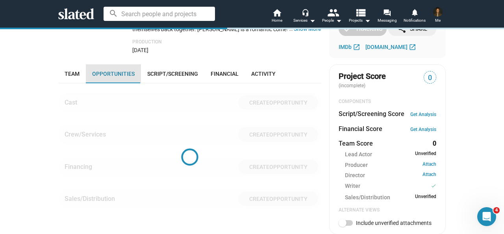
scroll to position [266, 0]
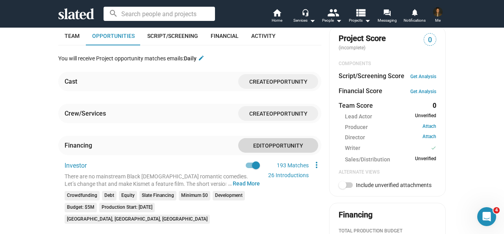
click at [288, 147] on span "Opportunity" at bounding box center [284, 145] width 38 height 6
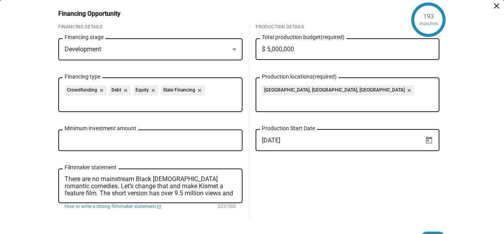
click at [216, 138] on input "Minimum investment amount" at bounding box center [151, 140] width 172 height 7
click at [492, 7] on mat-icon "close" at bounding box center [496, 5] width 9 height 9
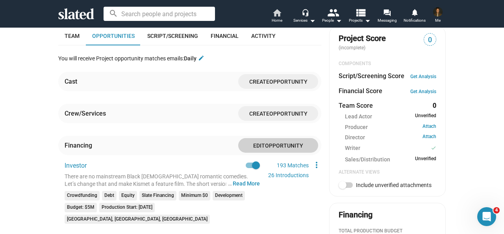
click at [278, 16] on span "Home" at bounding box center [277, 20] width 11 height 9
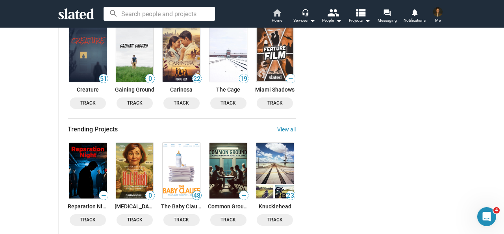
scroll to position [1274, 0]
